Goal: Navigation & Orientation: Find specific page/section

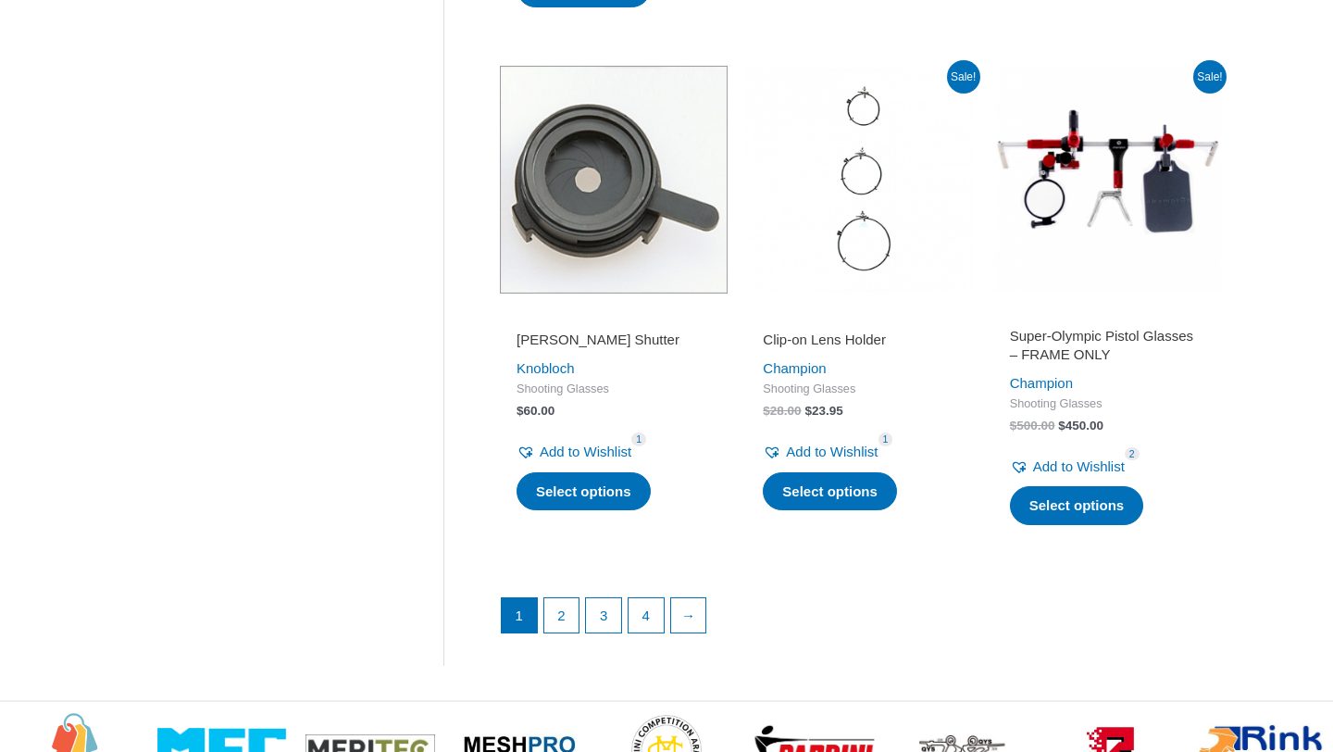
scroll to position [2492, 0]
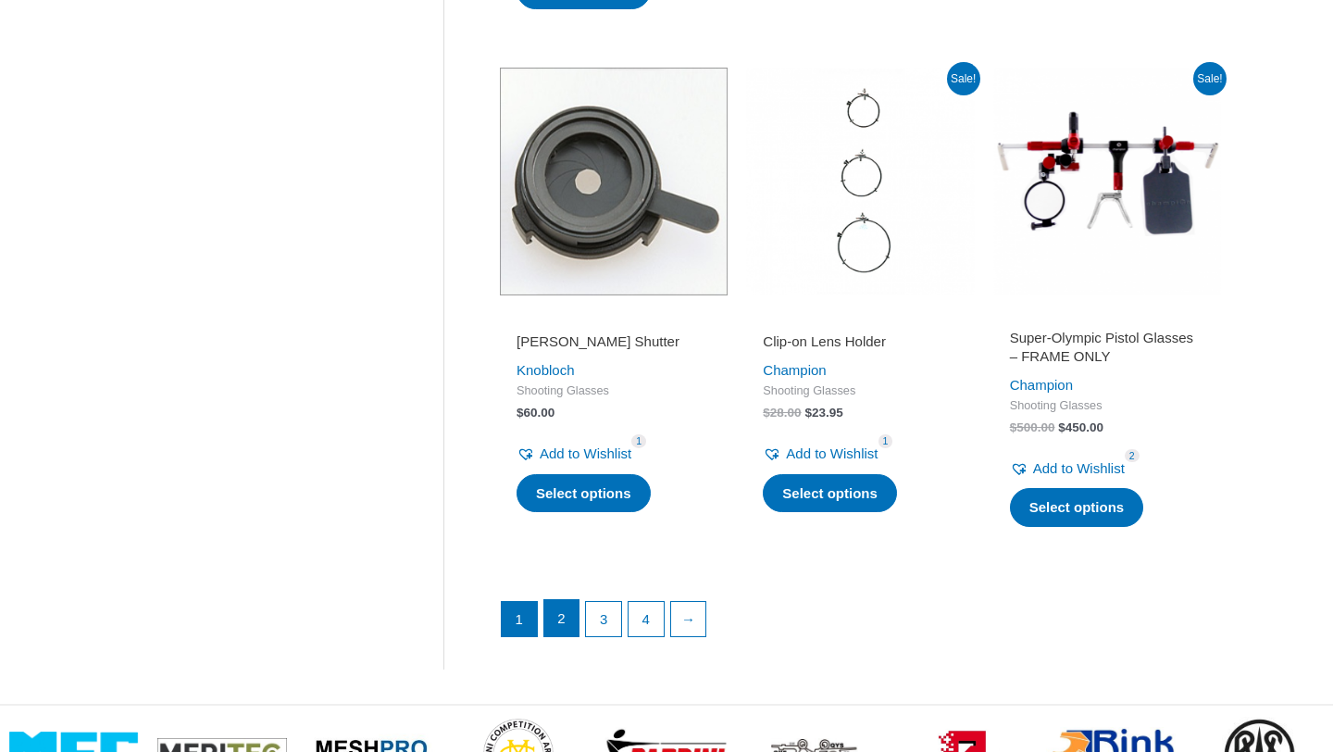
click at [571, 616] on link "2" at bounding box center [561, 618] width 35 height 37
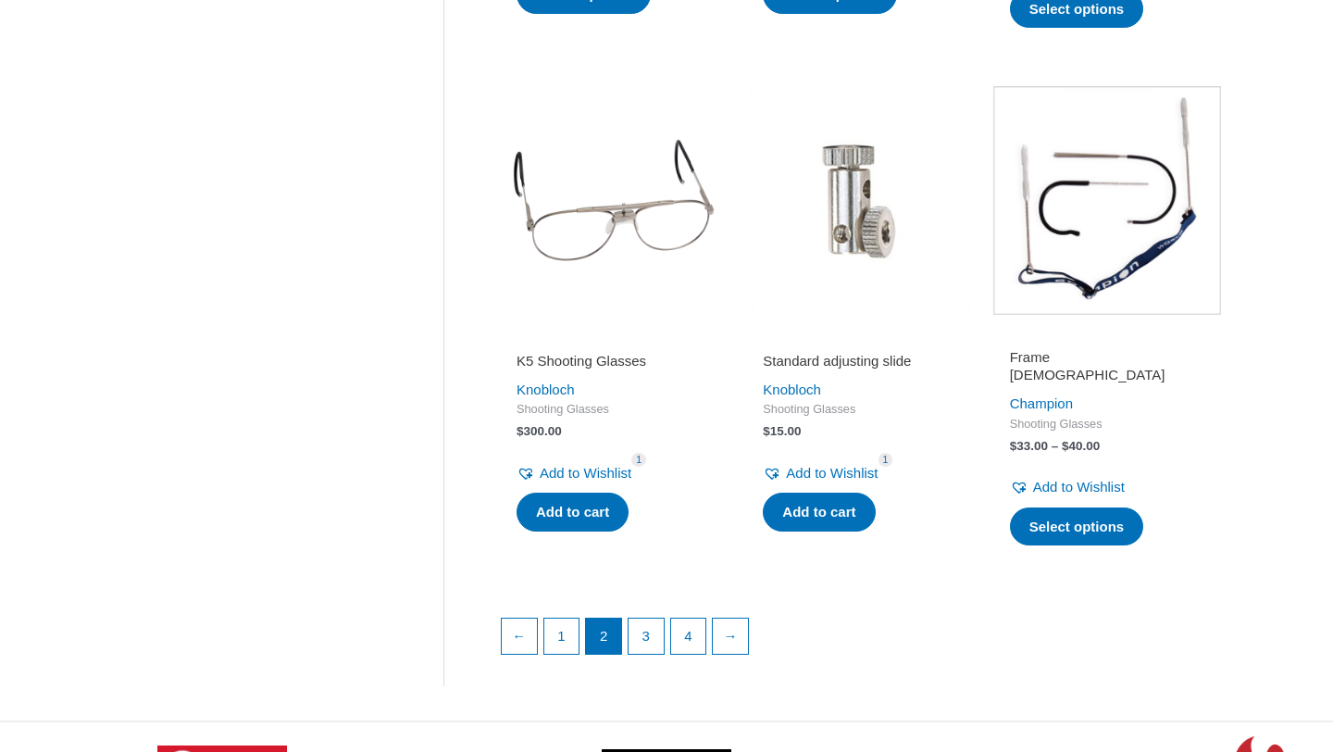
scroll to position [2438, 0]
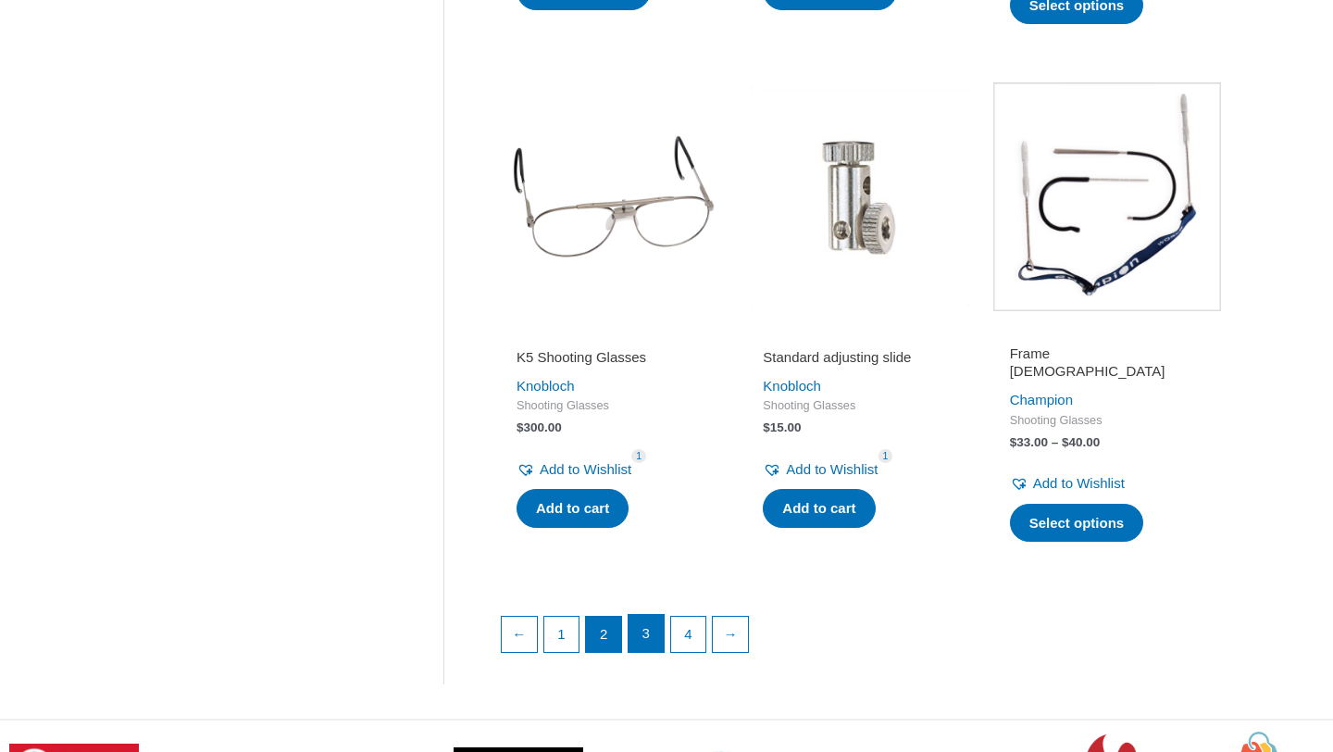
click at [657, 626] on link "3" at bounding box center [645, 633] width 35 height 37
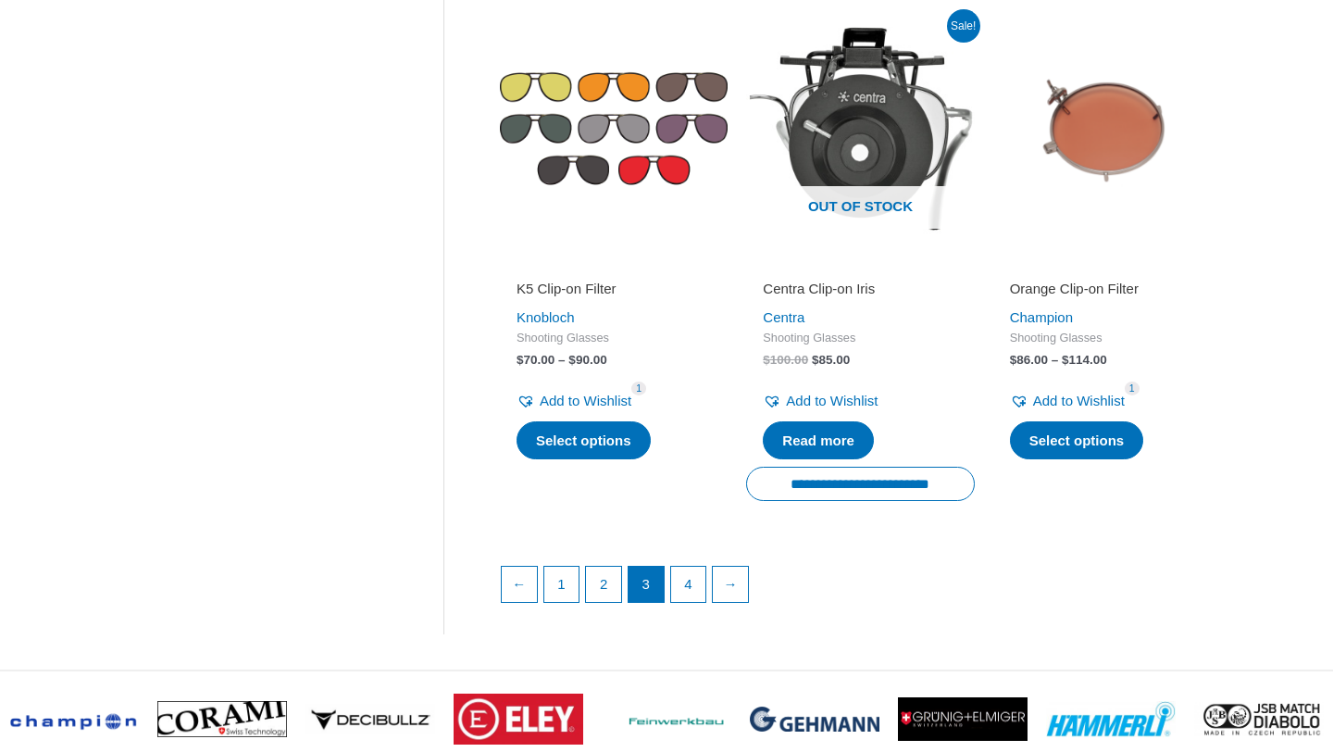
scroll to position [2531, 0]
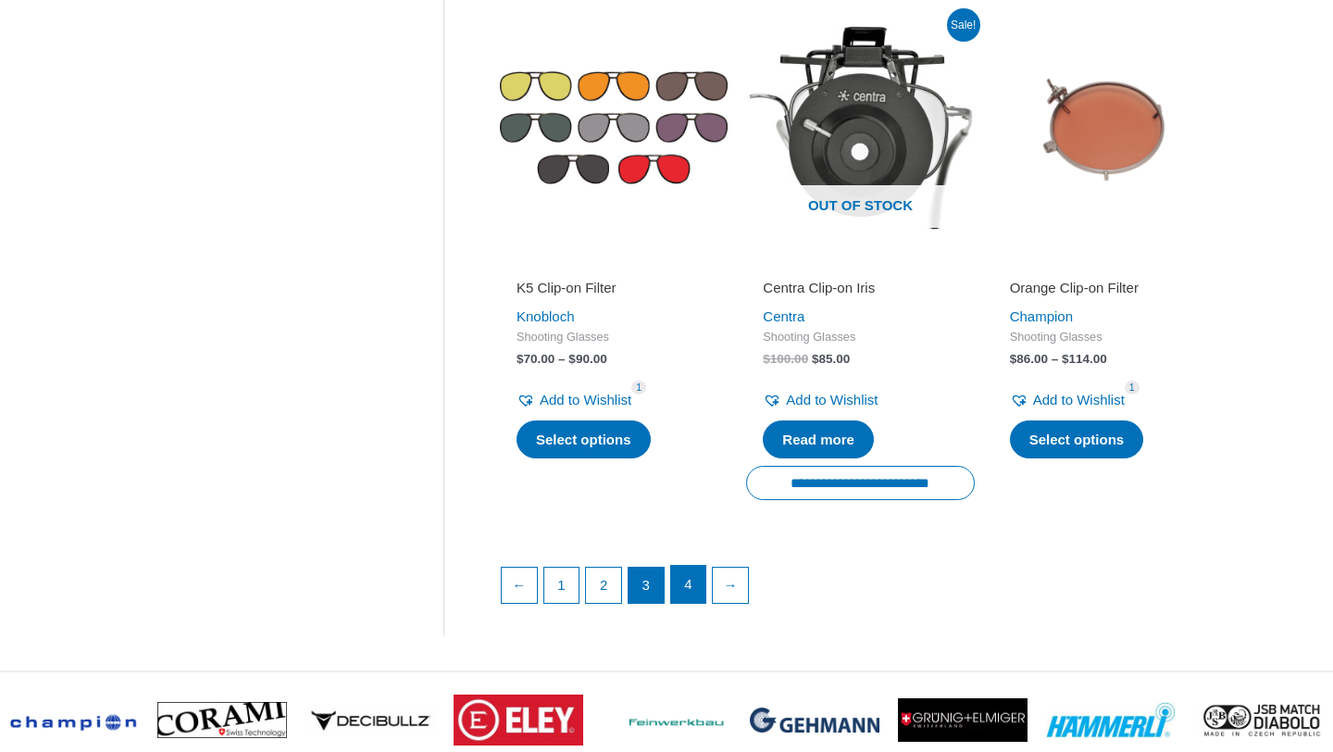
click at [695, 579] on link "4" at bounding box center [688, 583] width 35 height 37
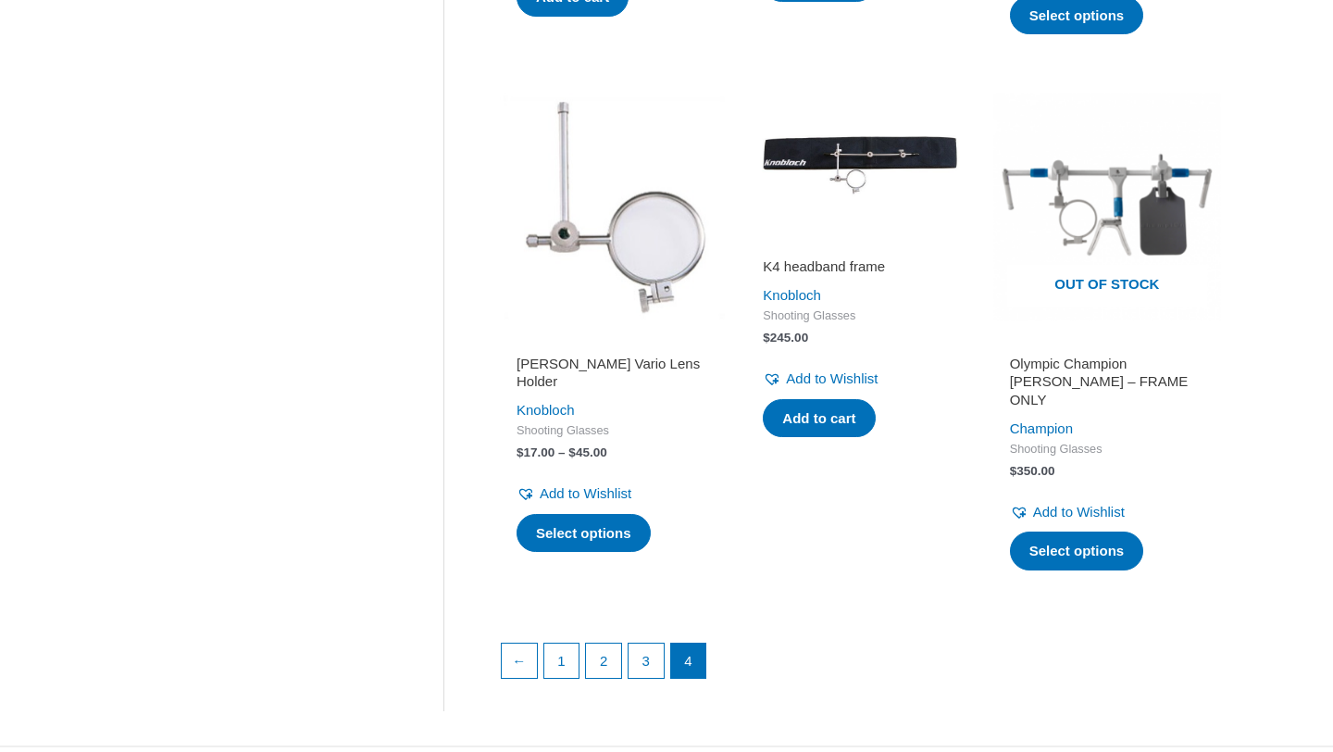
scroll to position [2469, 0]
